Goal: Task Accomplishment & Management: Use online tool/utility

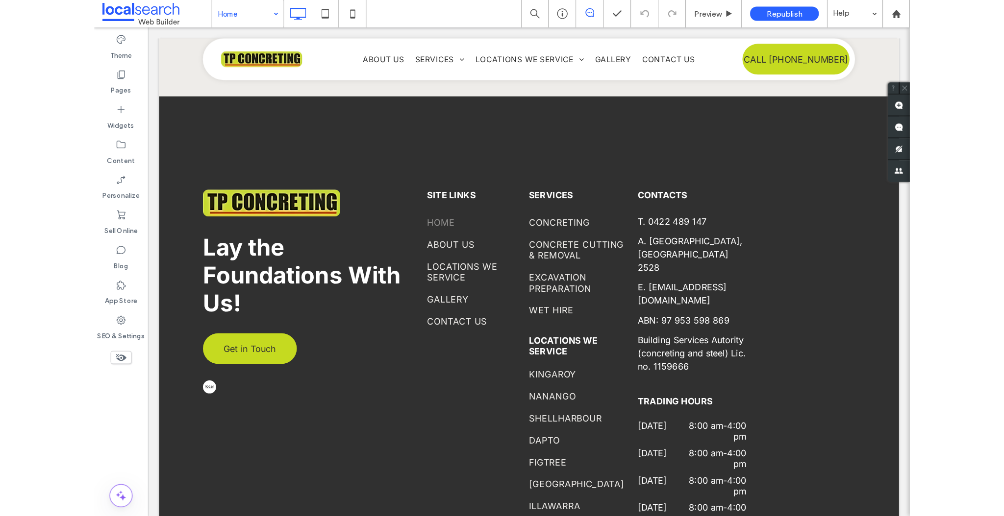
scroll to position [2805, 0]
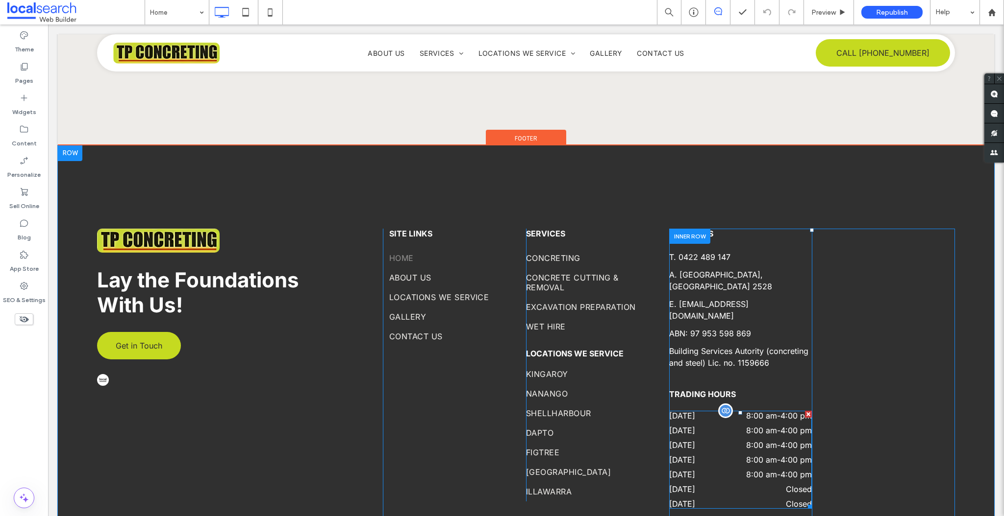
click at [728, 455] on time "8:00 am" at bounding box center [761, 460] width 31 height 10
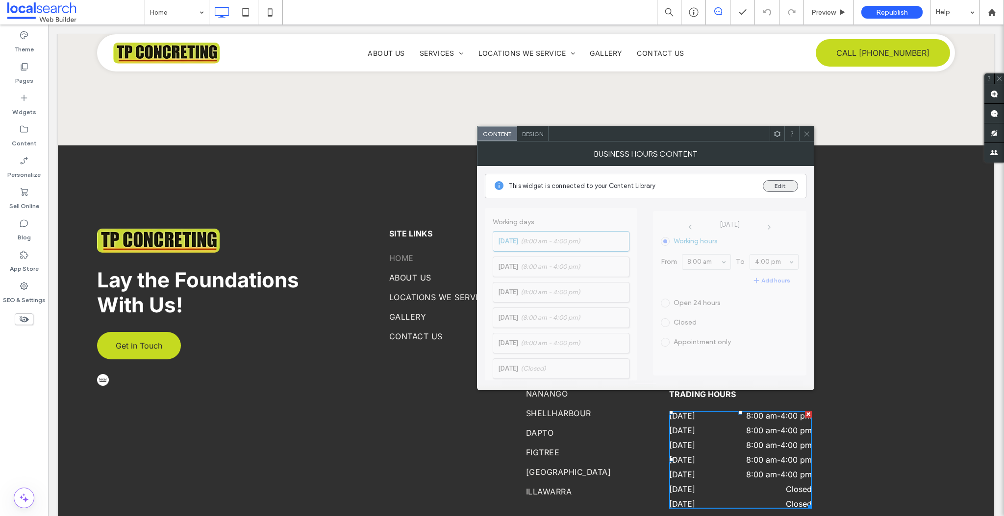
click at [728, 187] on button "Edit" at bounding box center [779, 186] width 35 height 12
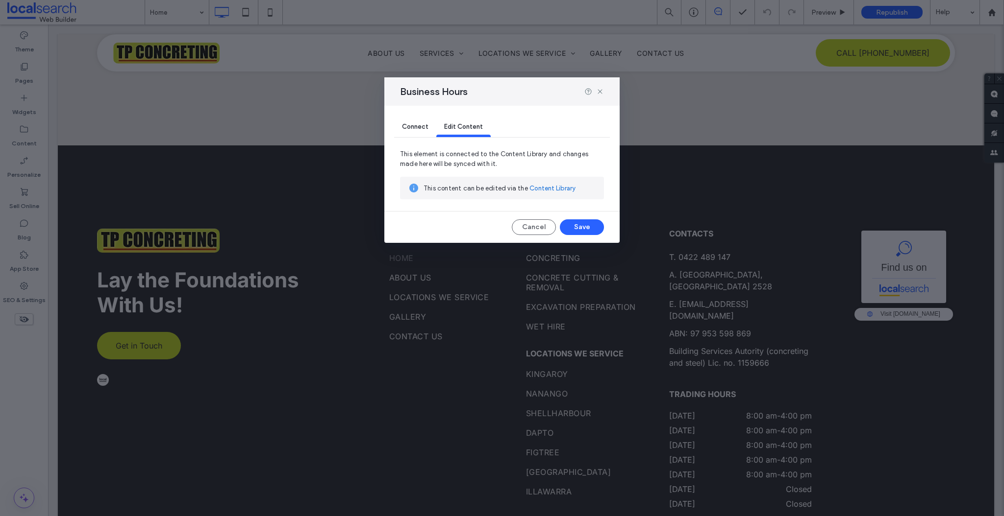
scroll to position [0, 0]
drag, startPoint x: 547, startPoint y: 188, endPoint x: 500, endPoint y: 166, distance: 52.6
click at [547, 188] on link "Content Library" at bounding box center [552, 189] width 46 height 10
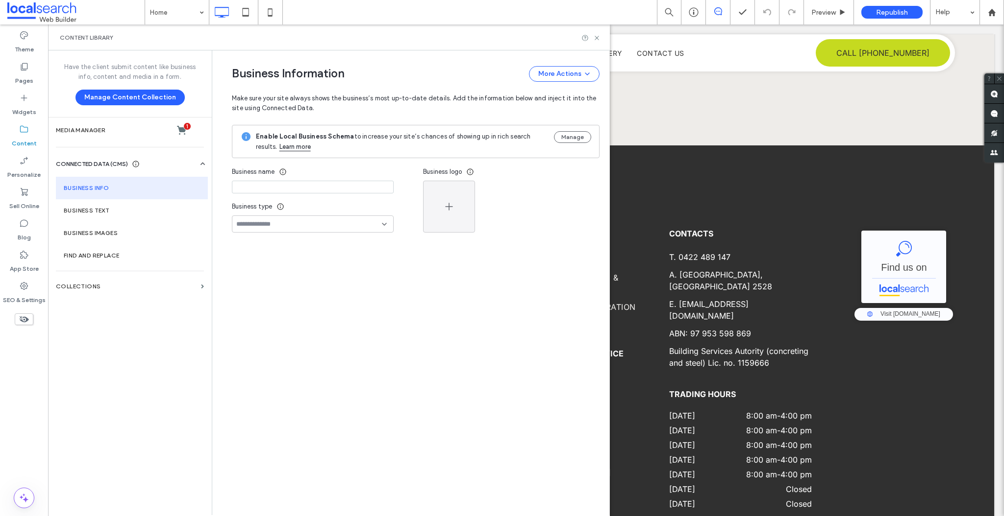
type input "**********"
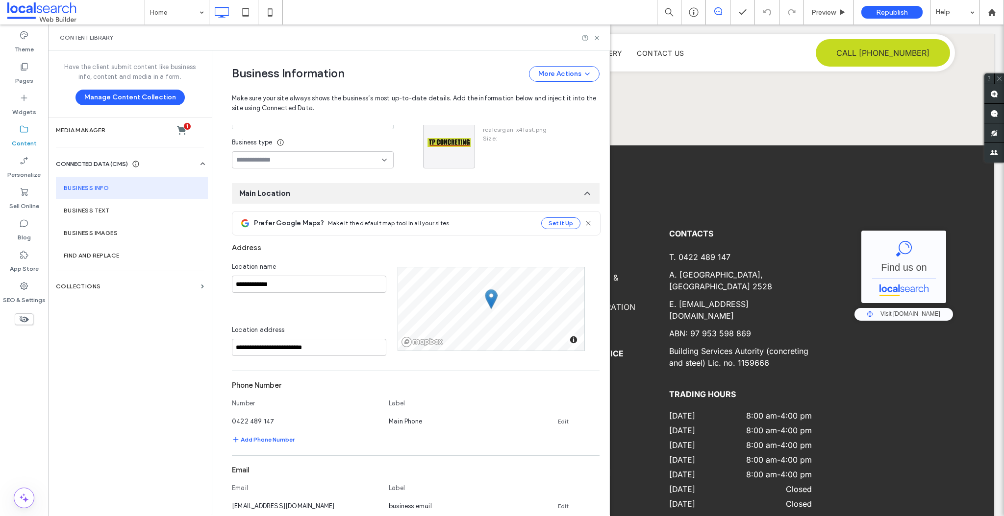
scroll to position [431, 0]
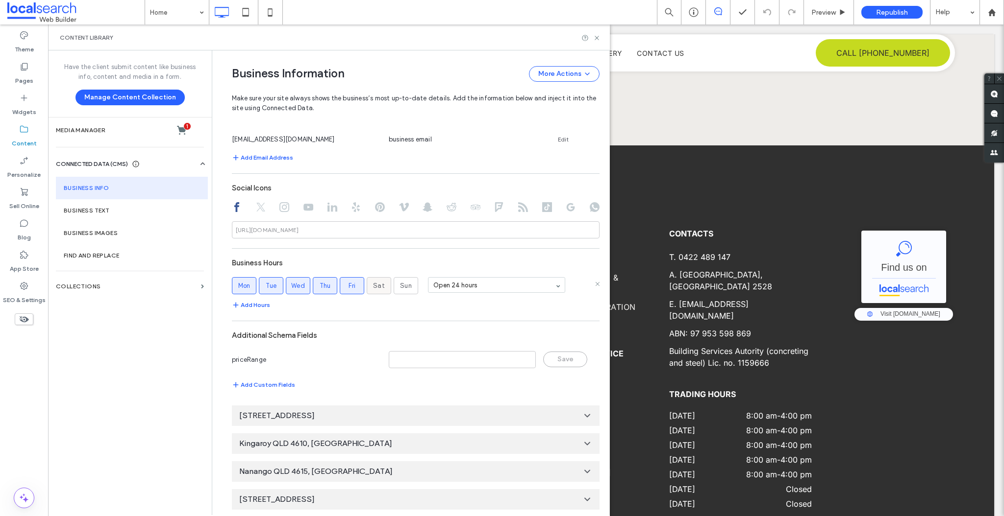
click at [373, 289] on span "Sat" at bounding box center [379, 286] width 12 height 10
click at [411, 287] on label "Sun" at bounding box center [405, 285] width 25 height 17
click at [596, 38] on use at bounding box center [596, 38] width 4 height 4
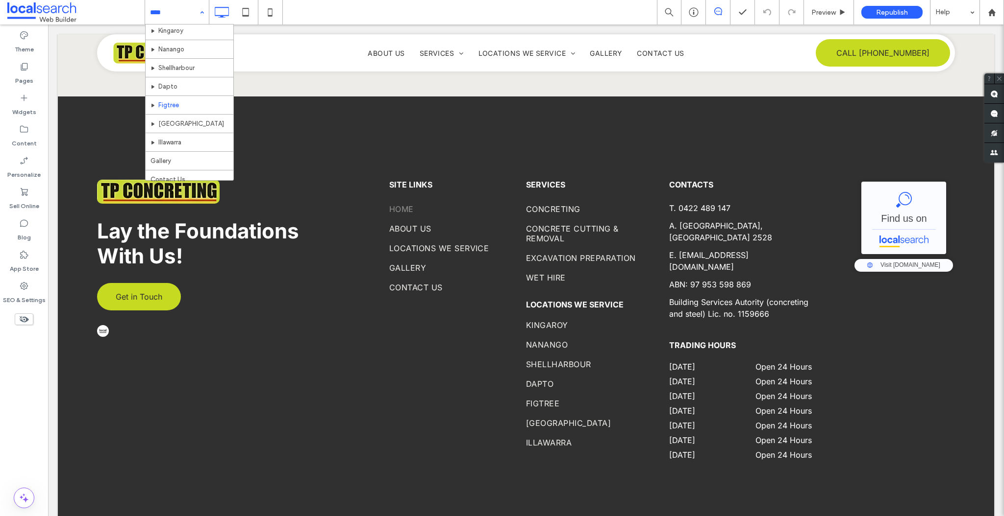
scroll to position [147, 0]
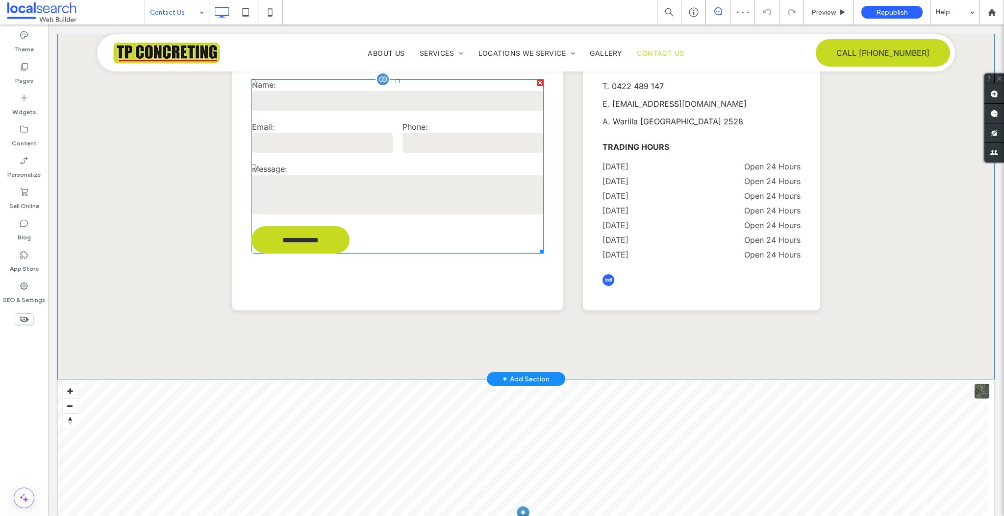
scroll to position [430, 0]
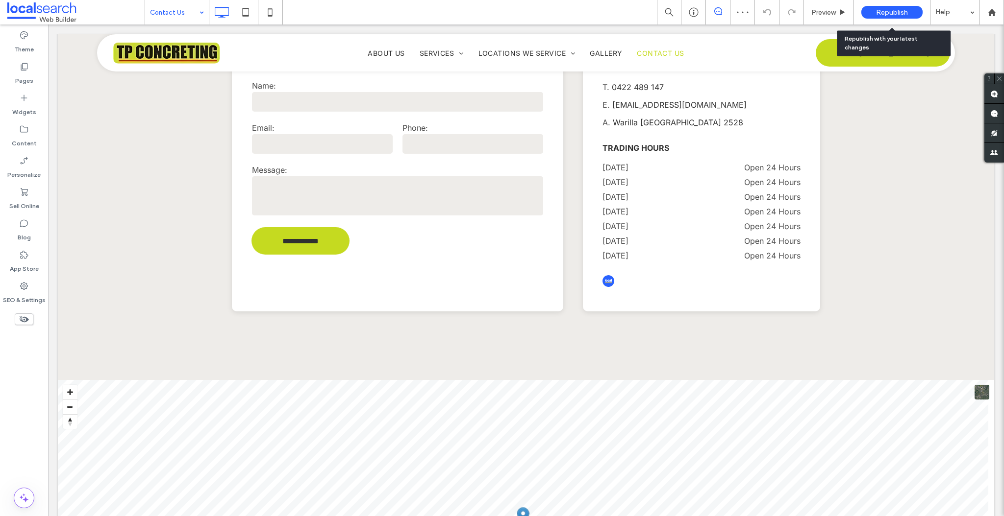
click at [728, 13] on span "Republish" at bounding box center [892, 12] width 32 height 8
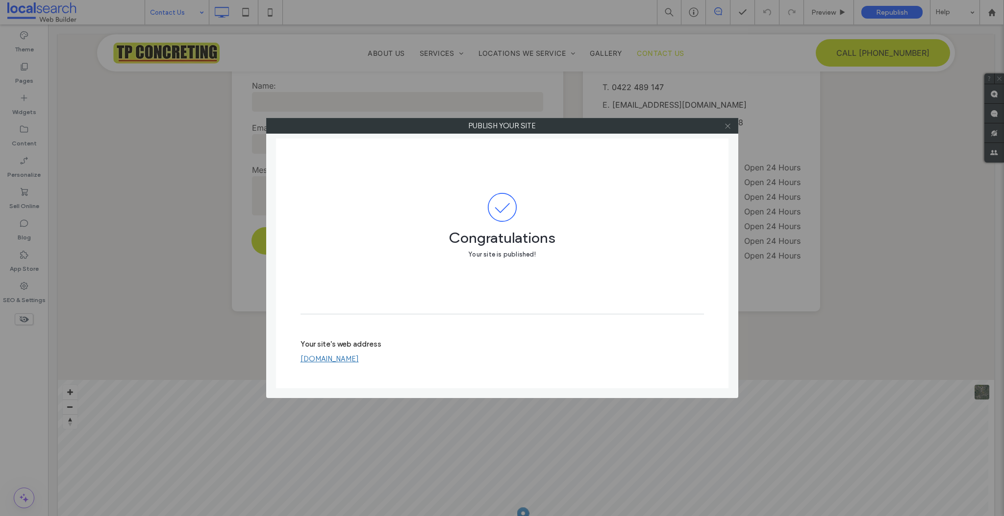
click at [728, 126] on icon at bounding box center [727, 126] width 7 height 7
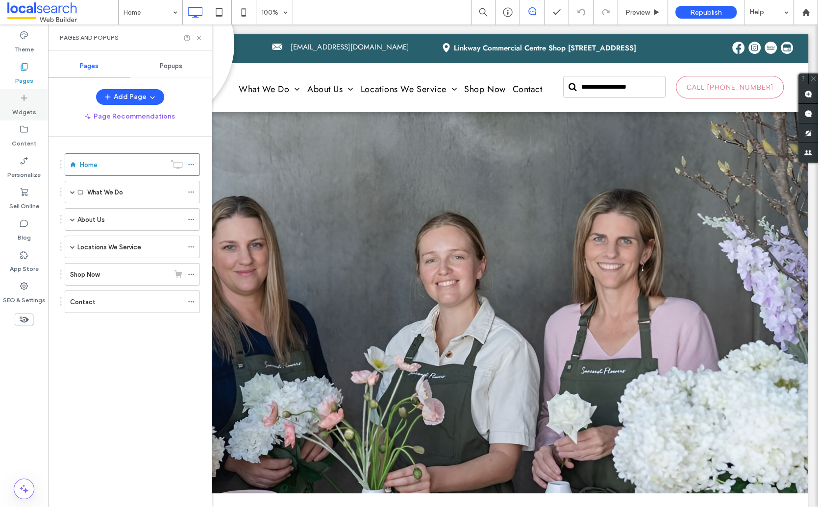
click at [25, 111] on label "Widgets" at bounding box center [24, 110] width 24 height 14
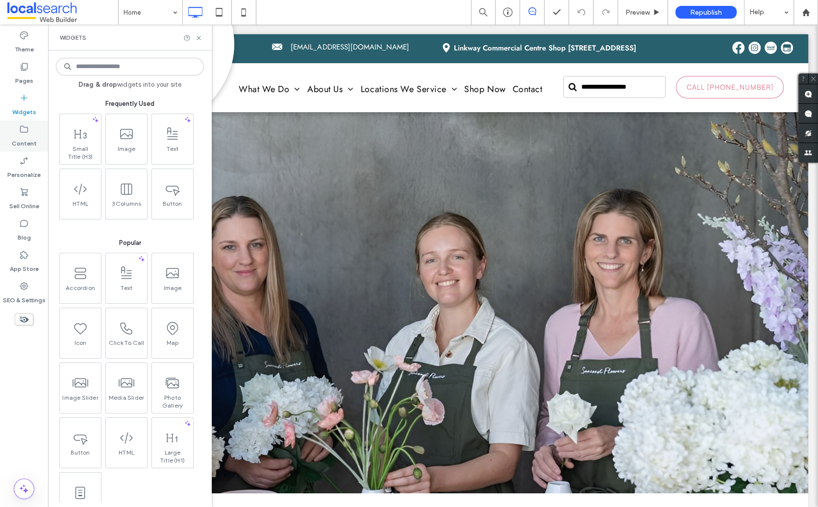
click at [26, 137] on label "Content" at bounding box center [24, 141] width 25 height 14
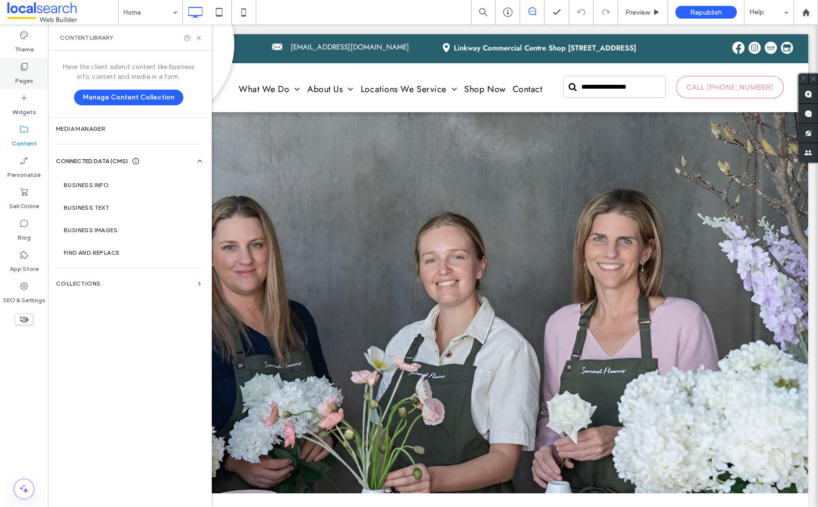
click at [23, 81] on label "Pages" at bounding box center [24, 79] width 18 height 14
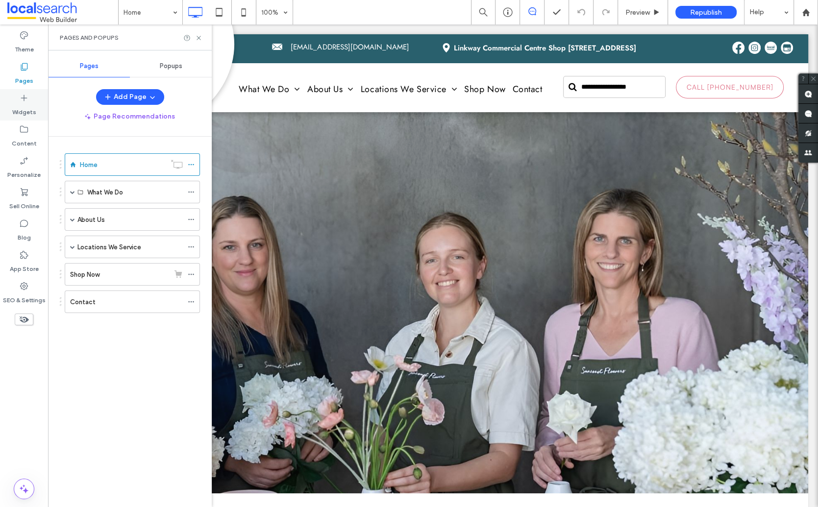
click at [22, 105] on label "Widgets" at bounding box center [24, 110] width 24 height 14
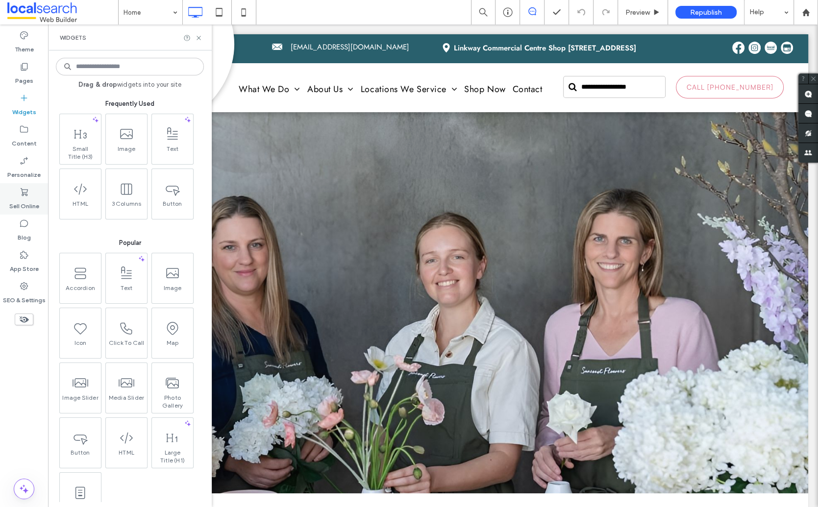
click at [25, 192] on use at bounding box center [24, 192] width 7 height 8
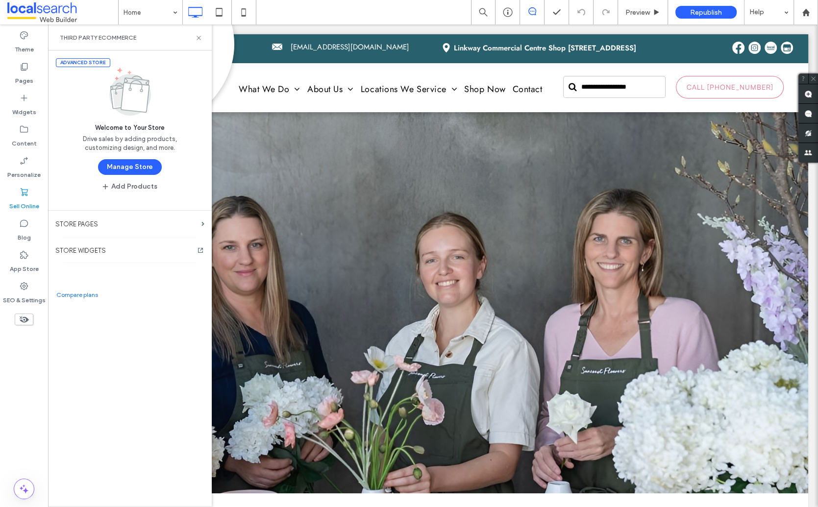
click at [122, 173] on button "Manage Store" at bounding box center [130, 167] width 64 height 16
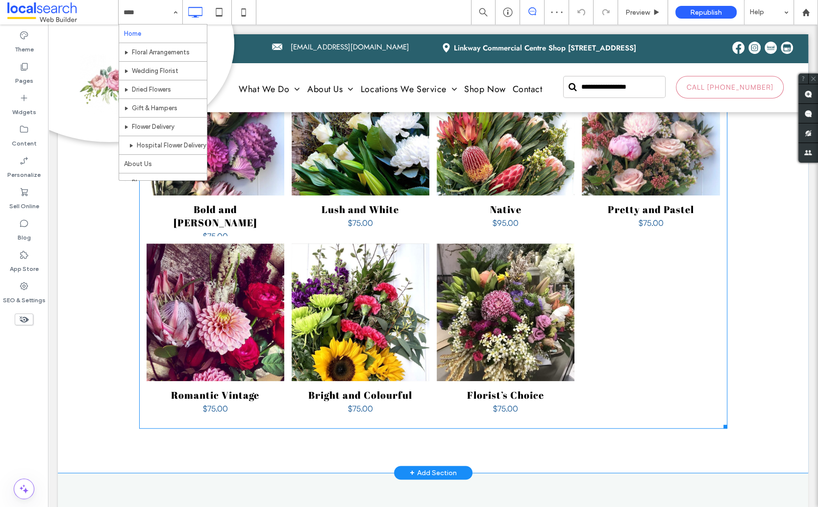
scroll to position [586, 0]
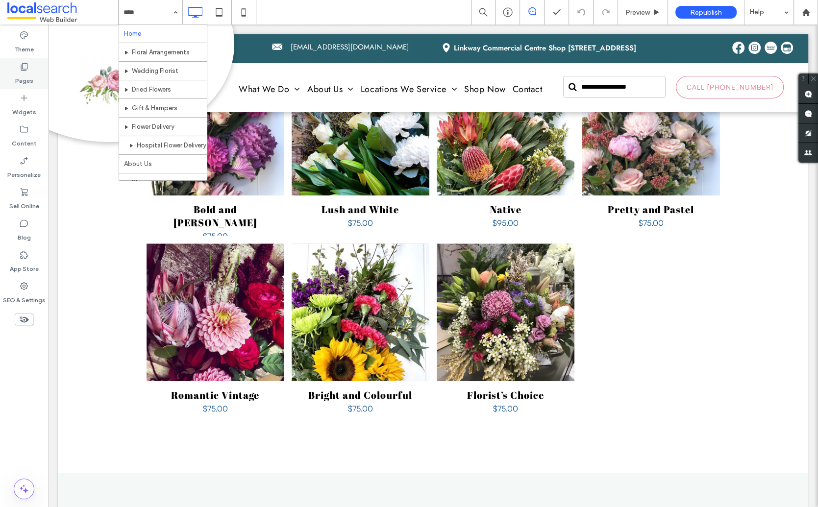
click at [25, 77] on label "Pages" at bounding box center [24, 79] width 18 height 14
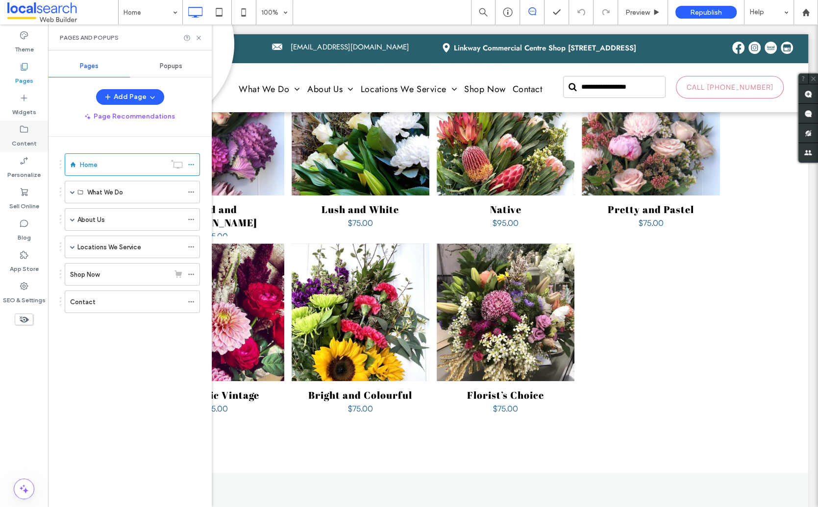
click at [30, 131] on div "Content" at bounding box center [24, 136] width 48 height 31
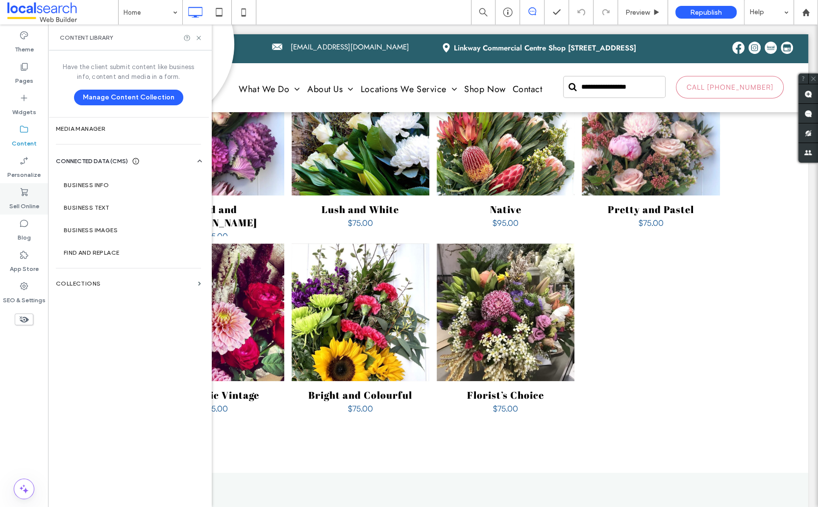
click at [22, 197] on label "Sell Online" at bounding box center [24, 204] width 30 height 14
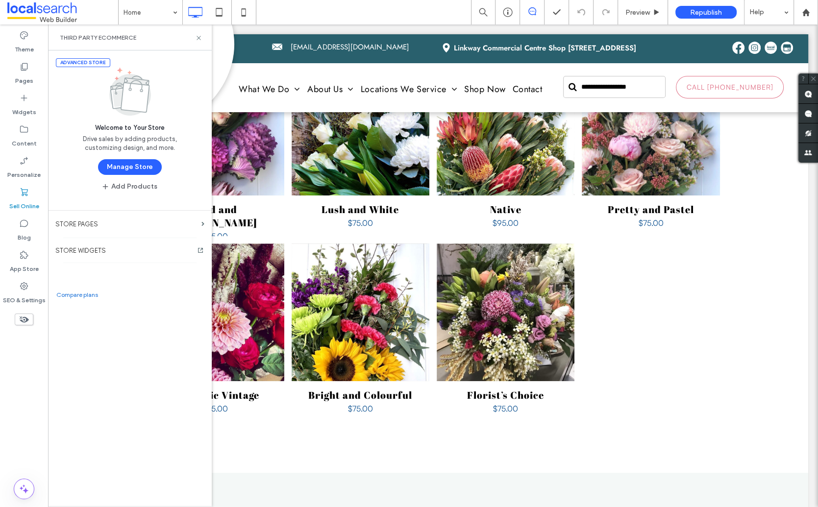
click at [136, 163] on button "Manage Store" at bounding box center [130, 167] width 64 height 16
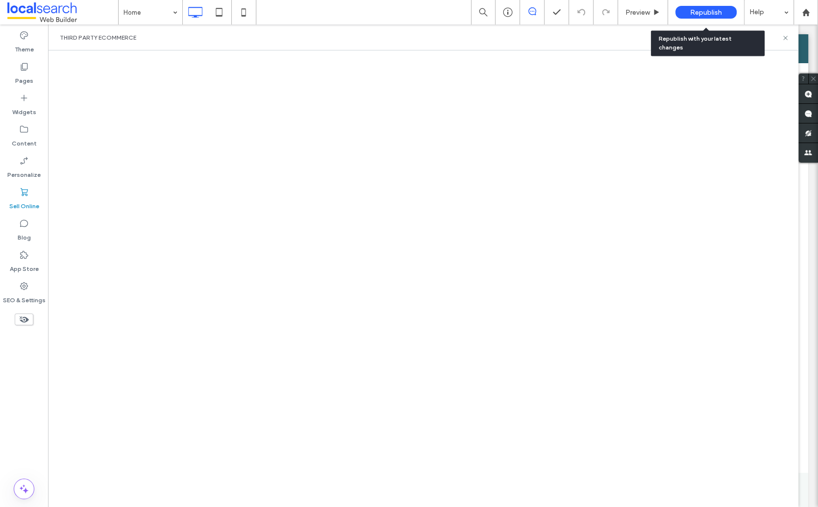
click at [704, 15] on span "Republish" at bounding box center [706, 12] width 32 height 8
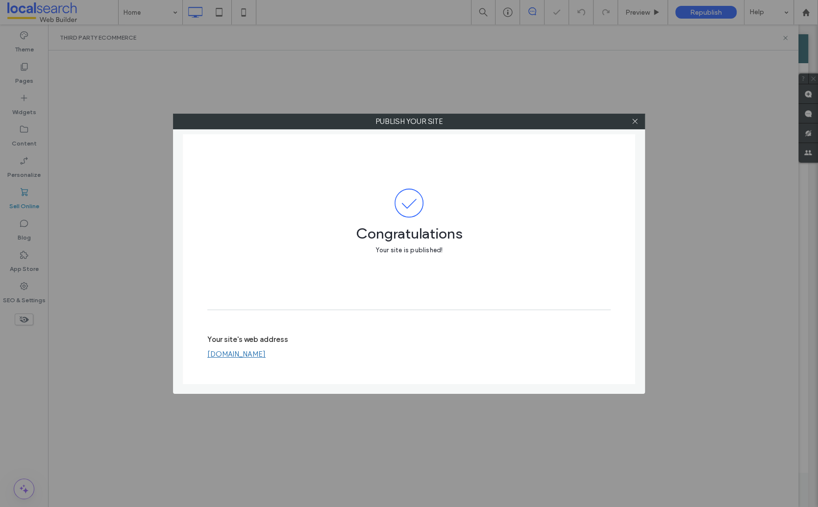
click at [266, 357] on link "[DOMAIN_NAME]" at bounding box center [236, 354] width 58 height 9
click at [637, 122] on icon at bounding box center [634, 121] width 7 height 7
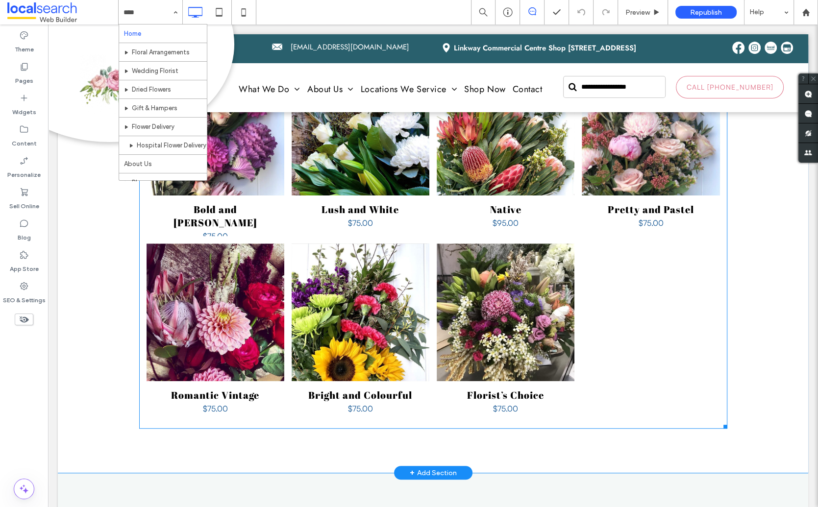
click at [559, 244] on link at bounding box center [506, 313] width 138 height 138
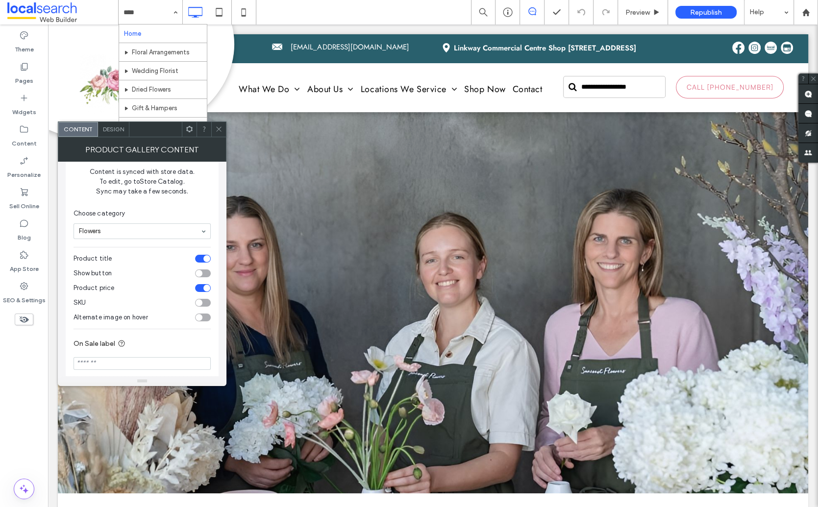
scroll to position [86, 0]
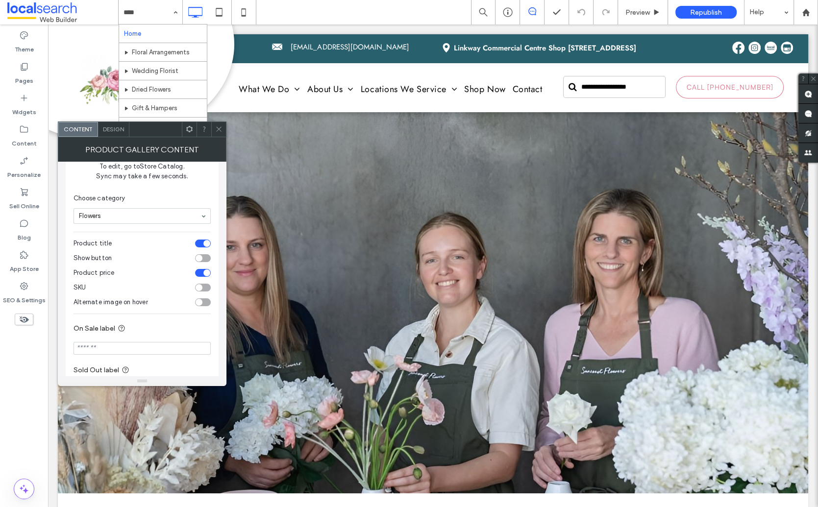
click at [221, 126] on icon at bounding box center [218, 128] width 7 height 7
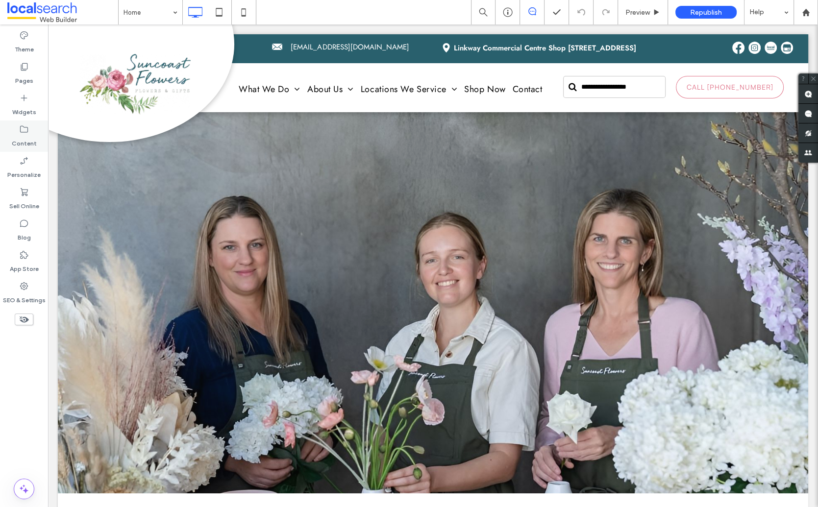
click at [24, 135] on label "Content" at bounding box center [24, 141] width 25 height 14
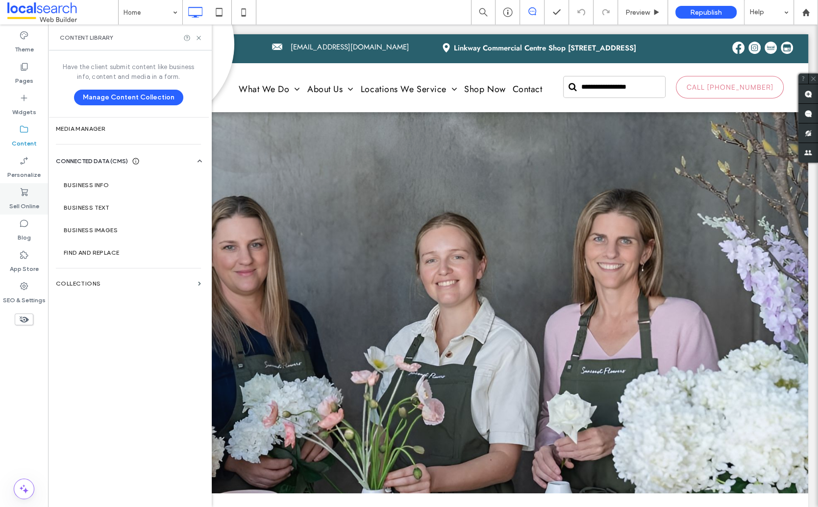
click at [30, 204] on label "Sell Online" at bounding box center [24, 204] width 30 height 14
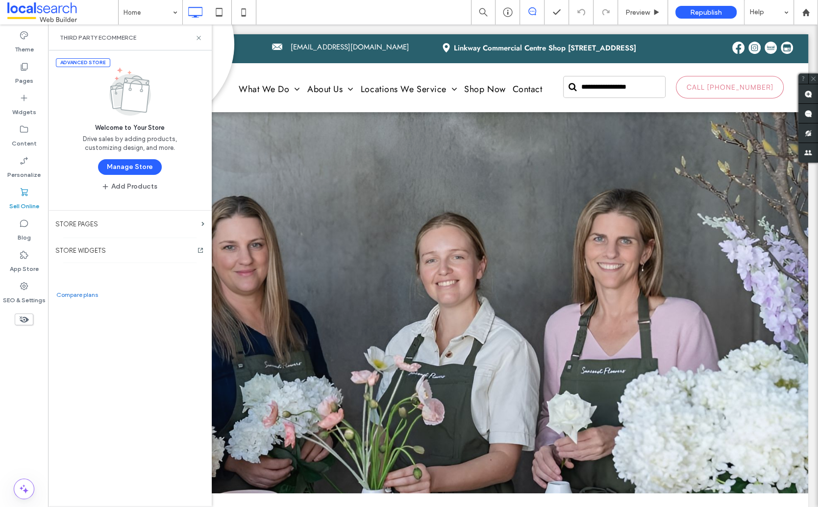
click at [125, 159] on span "CONNECTED DATA (CMS)" at bounding box center [92, 161] width 72 height 10
click at [136, 167] on button "Manage Store" at bounding box center [130, 167] width 64 height 16
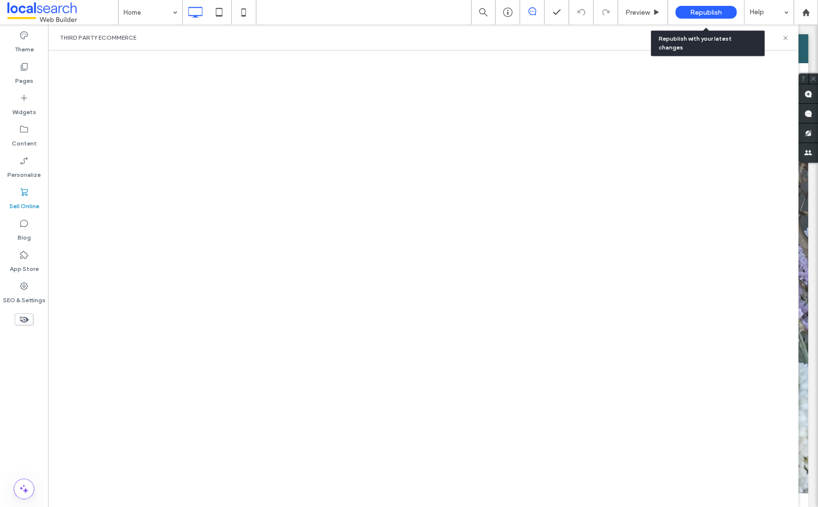
click at [707, 7] on div "Republish" at bounding box center [705, 12] width 61 height 13
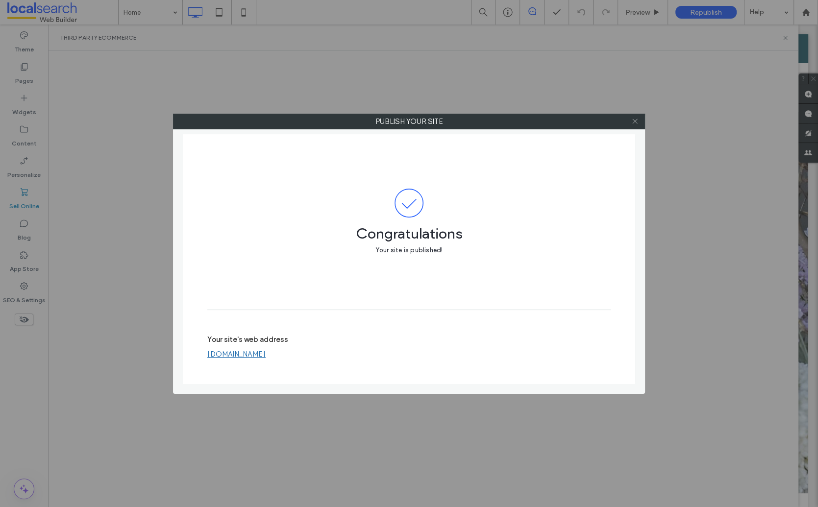
click at [637, 120] on icon at bounding box center [634, 121] width 7 height 7
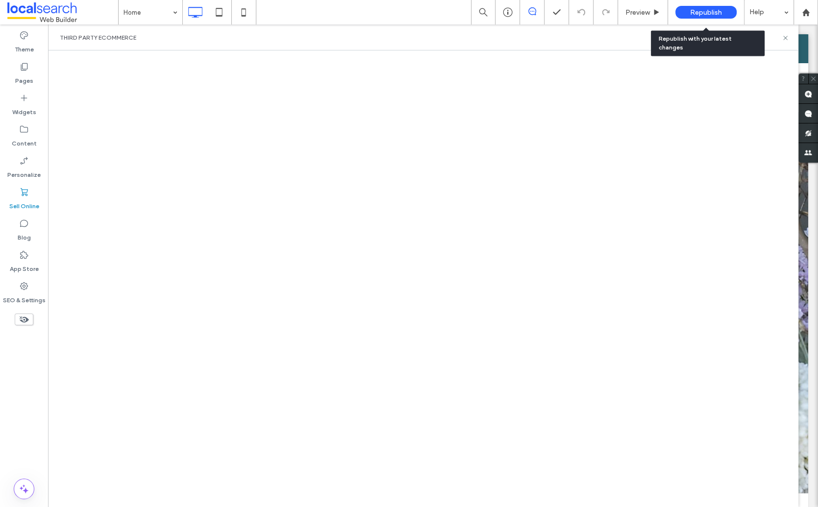
click at [705, 12] on span "Republish" at bounding box center [706, 12] width 32 height 8
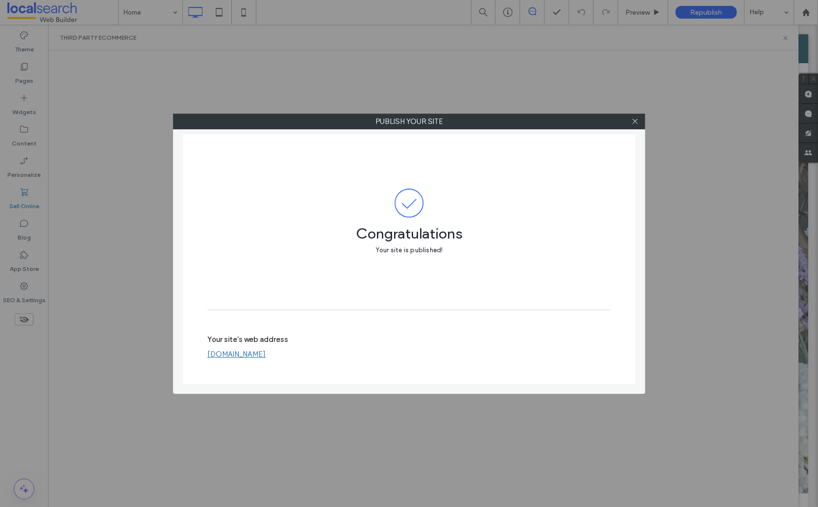
drag, startPoint x: 635, startPoint y: 120, endPoint x: 564, endPoint y: 169, distance: 86.0
click at [635, 120] on icon at bounding box center [634, 121] width 7 height 7
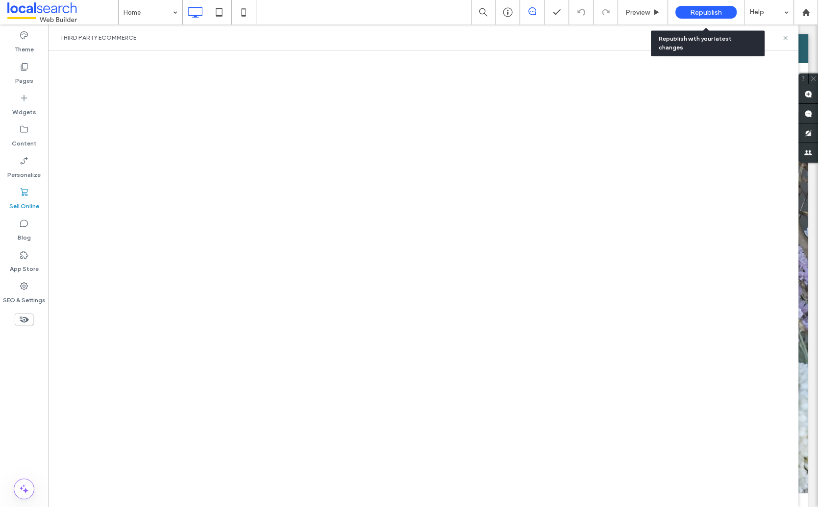
click at [694, 7] on div "Republish" at bounding box center [705, 12] width 61 height 13
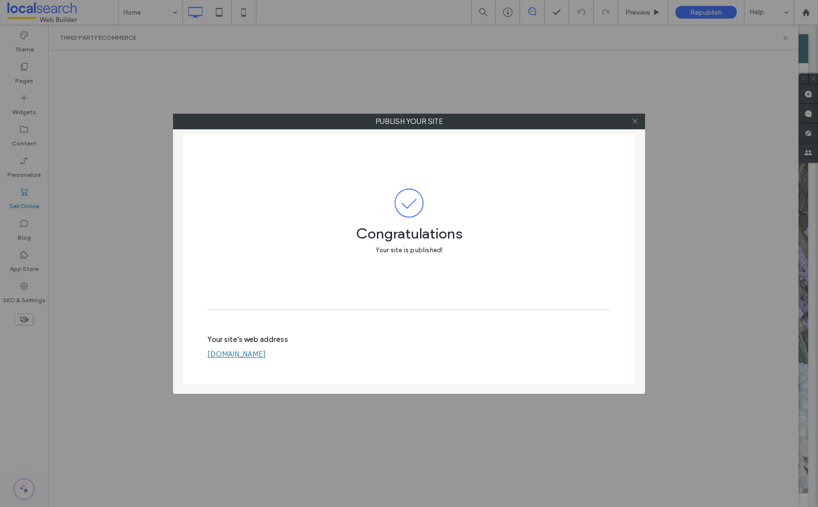
click at [635, 121] on icon at bounding box center [634, 121] width 7 height 7
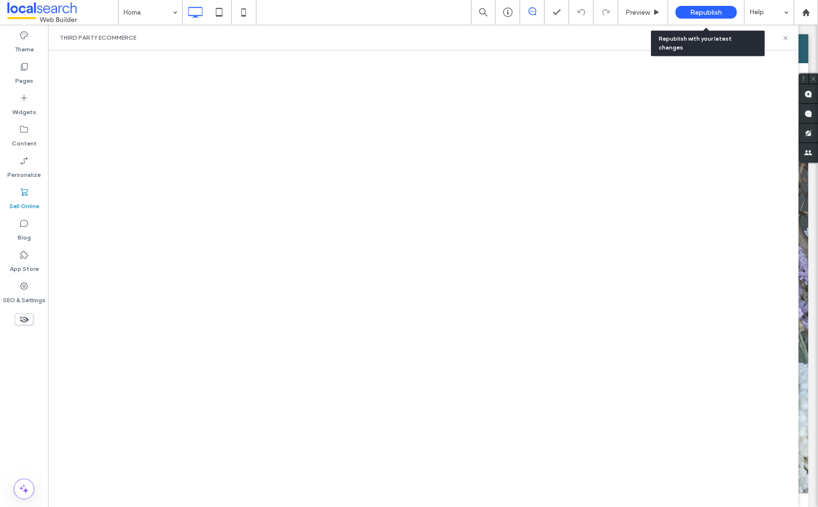
click at [702, 12] on span "Republish" at bounding box center [706, 12] width 32 height 8
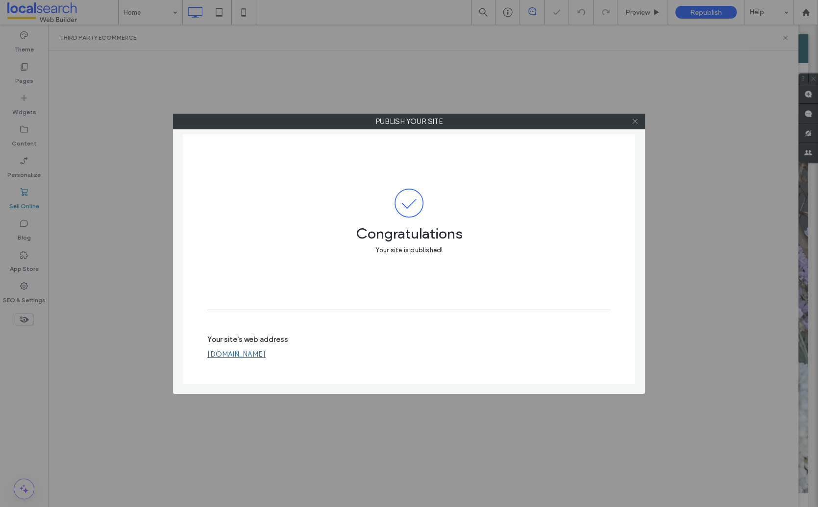
click at [636, 121] on icon at bounding box center [634, 121] width 7 height 7
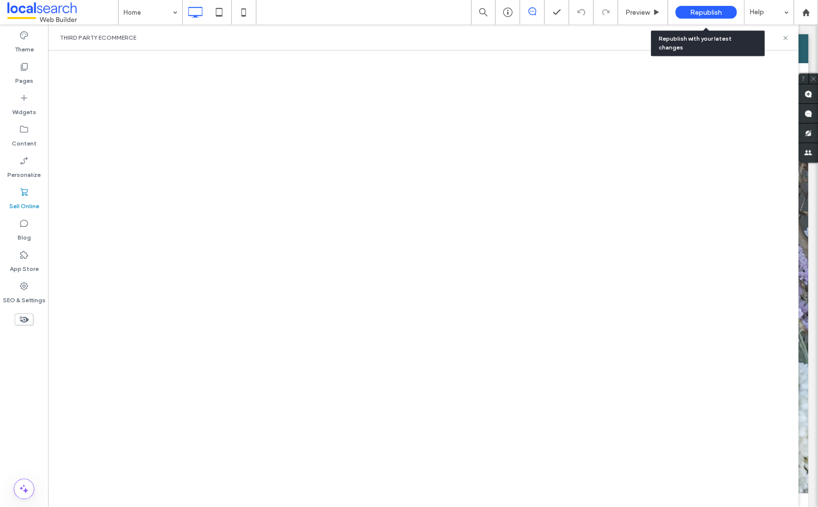
click at [705, 14] on span "Republish" at bounding box center [706, 12] width 32 height 8
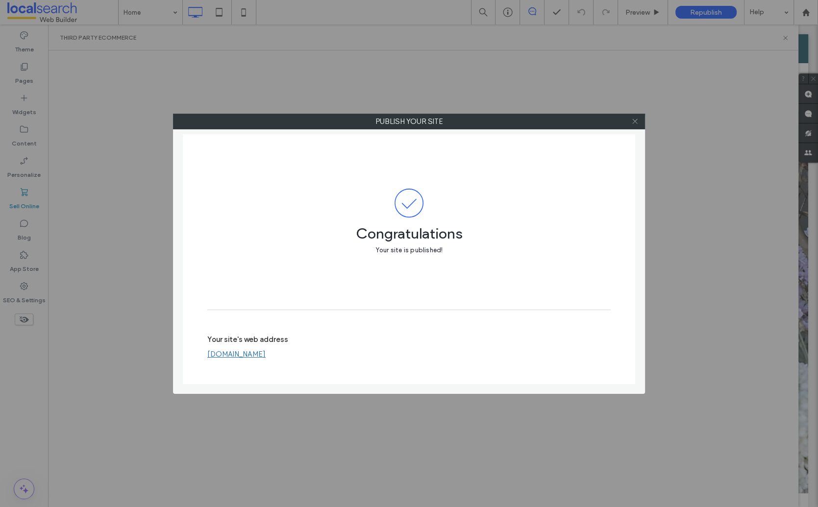
click at [638, 121] on icon at bounding box center [634, 121] width 7 height 7
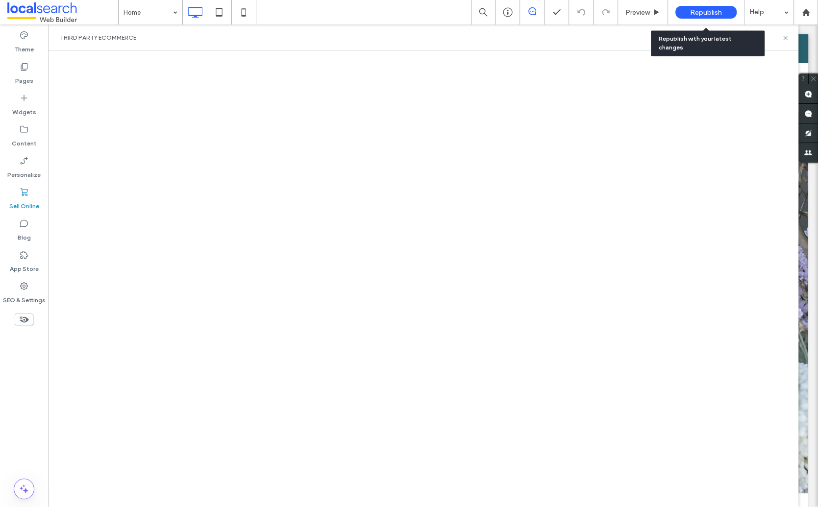
click at [711, 12] on span "Republish" at bounding box center [706, 12] width 32 height 8
